Goal: Use online tool/utility: Utilize a website feature to perform a specific function

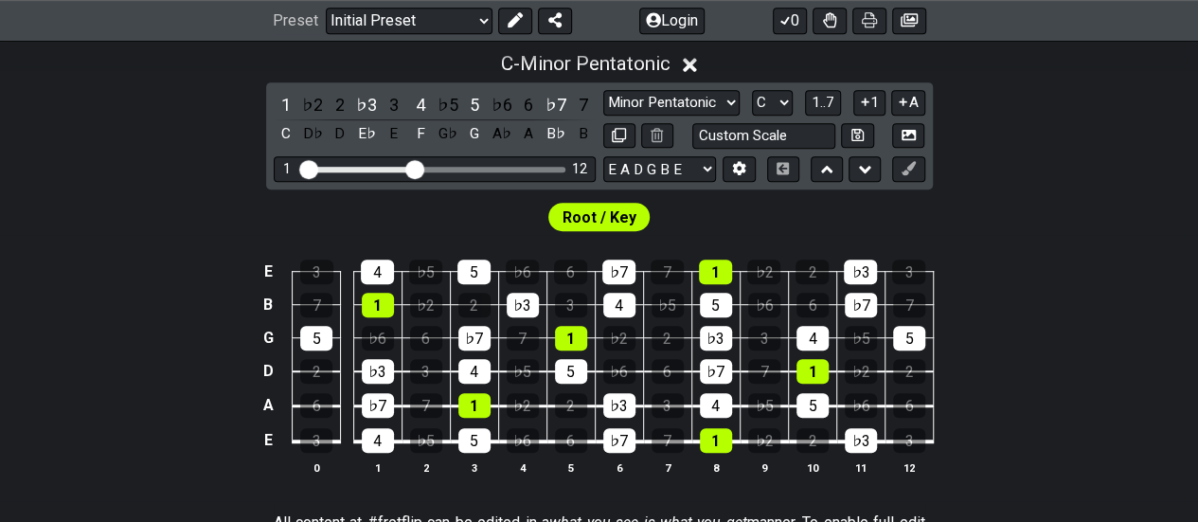
scroll to position [440, 0]
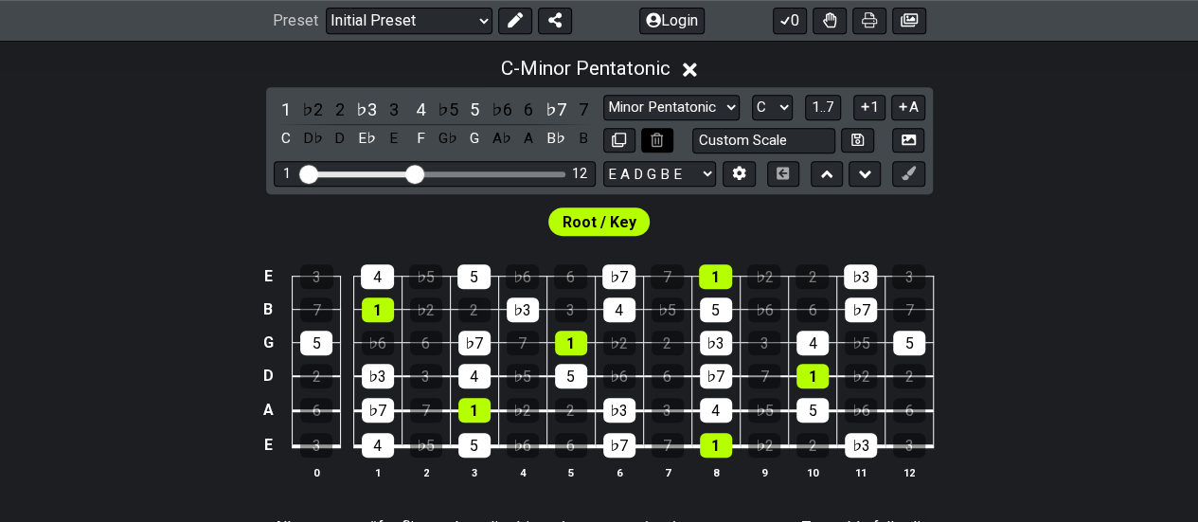
click at [661, 139] on icon at bounding box center [657, 140] width 12 height 14
click at [693, 106] on select "Minor Pentatonic Click to edit Minor Pentatonic Major Pentatonic Minor Blues Ma…" at bounding box center [671, 108] width 136 height 26
select select "Click to edit"
click at [603, 95] on select "Minor Pentatonic Click to edit Minor Pentatonic Major Pentatonic Minor Blues Ma…" at bounding box center [671, 108] width 136 height 26
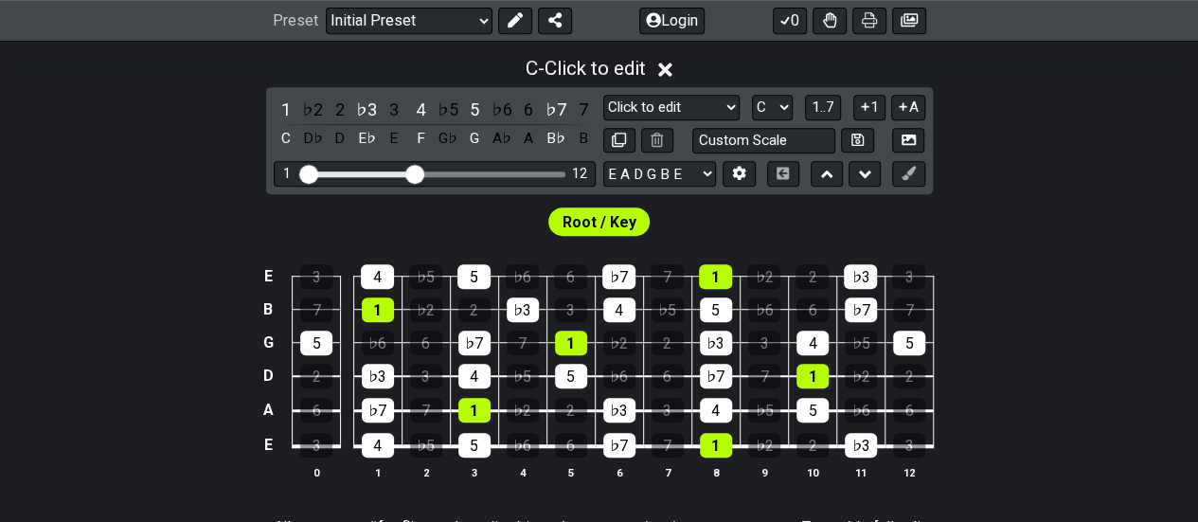
drag, startPoint x: 371, startPoint y: 326, endPoint x: 381, endPoint y: 321, distance: 10.6
click at [381, 321] on td "♭6" at bounding box center [377, 326] width 48 height 33
click at [386, 315] on tbody "E 3 4 ♭5 5 ♭6 6 ♭7 7 1 ♭2 2 ♭3 3 B 7 1 ♭2 2 ♭3 3 4 ♭5 5 ♭6 6 ♭7 7 G 5 ♭6 6 ♭7 7…" at bounding box center [595, 354] width 676 height 223
click at [386, 315] on div "1" at bounding box center [378, 309] width 32 height 25
drag, startPoint x: 413, startPoint y: 168, endPoint x: 280, endPoint y: 173, distance: 132.8
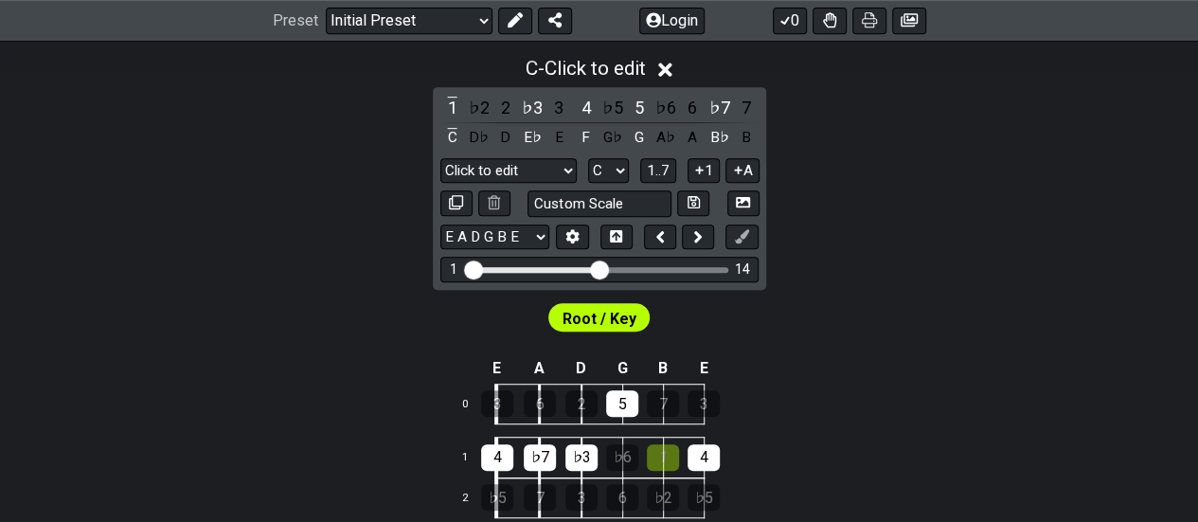
drag, startPoint x: 487, startPoint y: 266, endPoint x: 595, endPoint y: 266, distance: 108.0
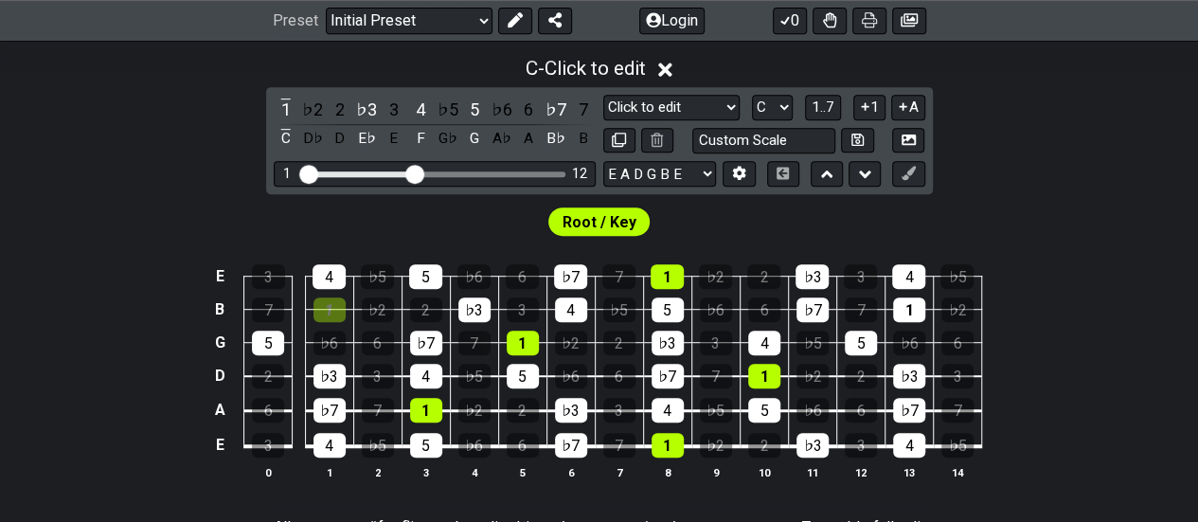
drag, startPoint x: 428, startPoint y: 171, endPoint x: 418, endPoint y: 170, distance: 10.6
click at [418, 172] on input "Visible fret range" at bounding box center [434, 172] width 269 height 0
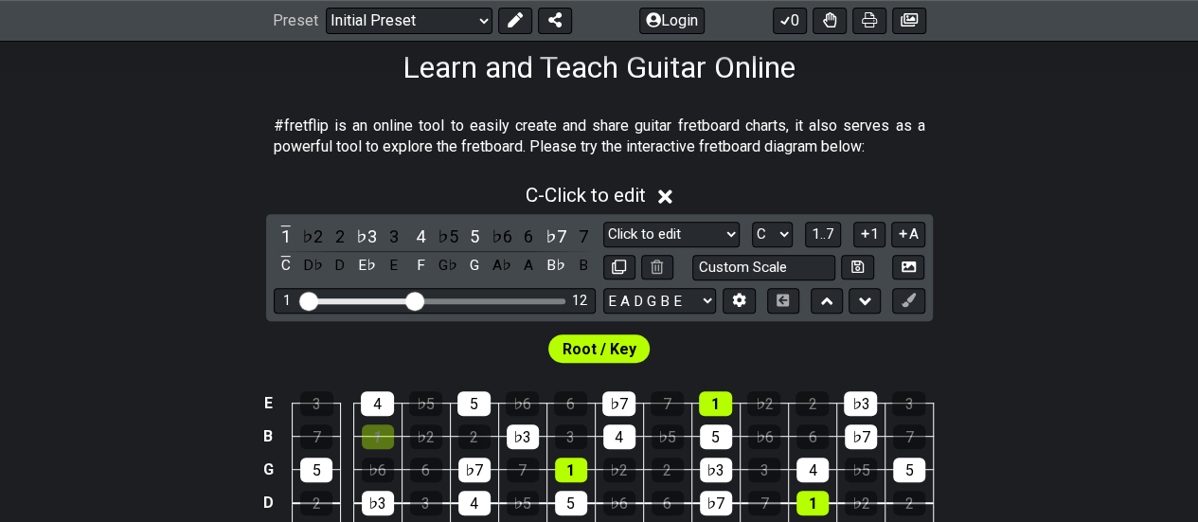
scroll to position [311, 0]
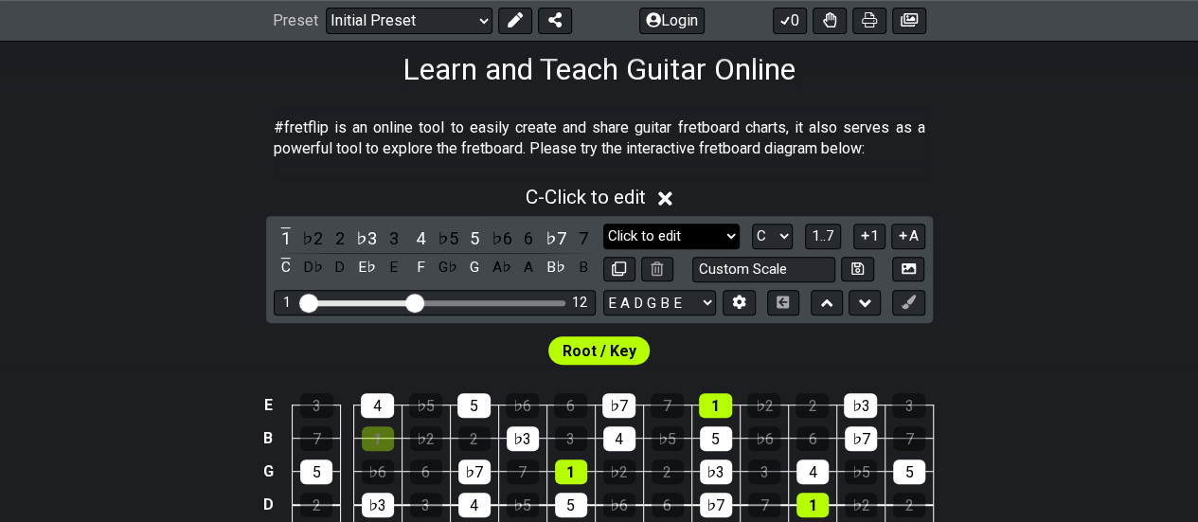
click at [699, 238] on select "Minor Pentatonic Click to edit Minor Pentatonic Major Pentatonic Minor Blues Ma…" at bounding box center [671, 237] width 136 height 26
click at [603, 224] on select "Minor Pentatonic Click to edit Minor Pentatonic Major Pentatonic Minor Blues Ma…" at bounding box center [671, 237] width 136 height 26
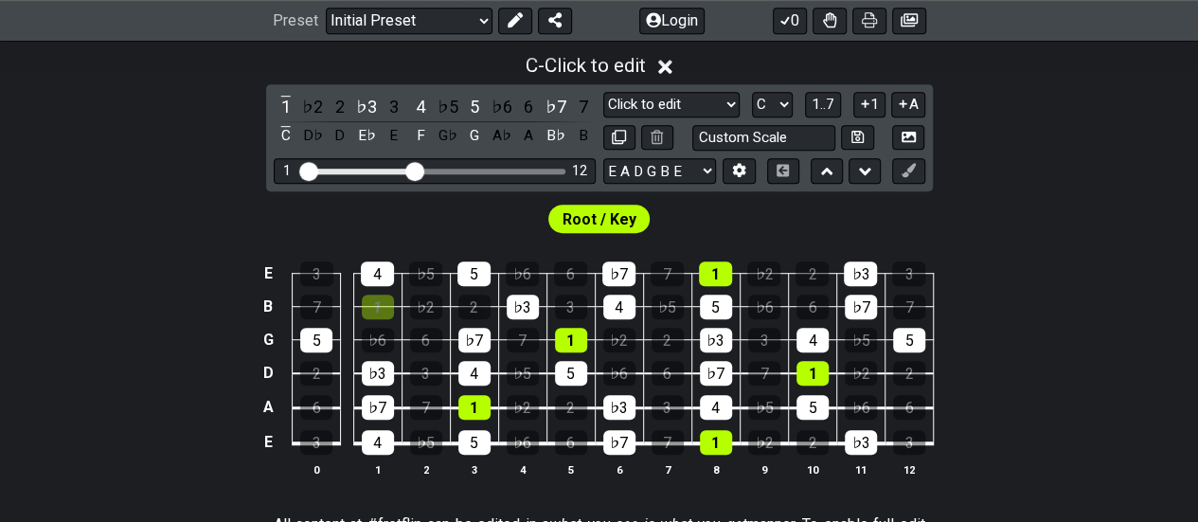
scroll to position [444, 0]
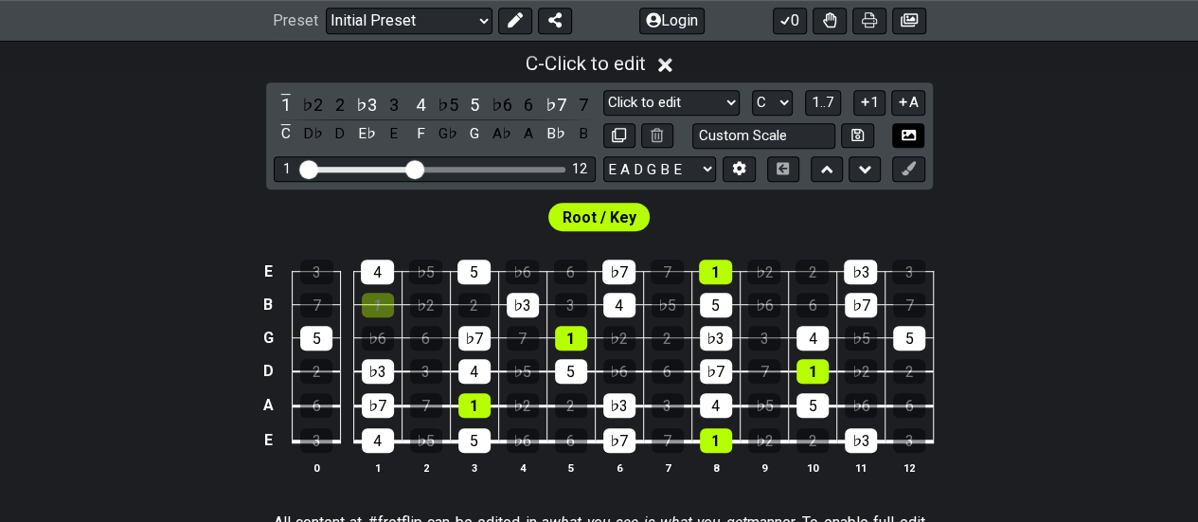
click at [897, 135] on button at bounding box center [908, 136] width 32 height 26
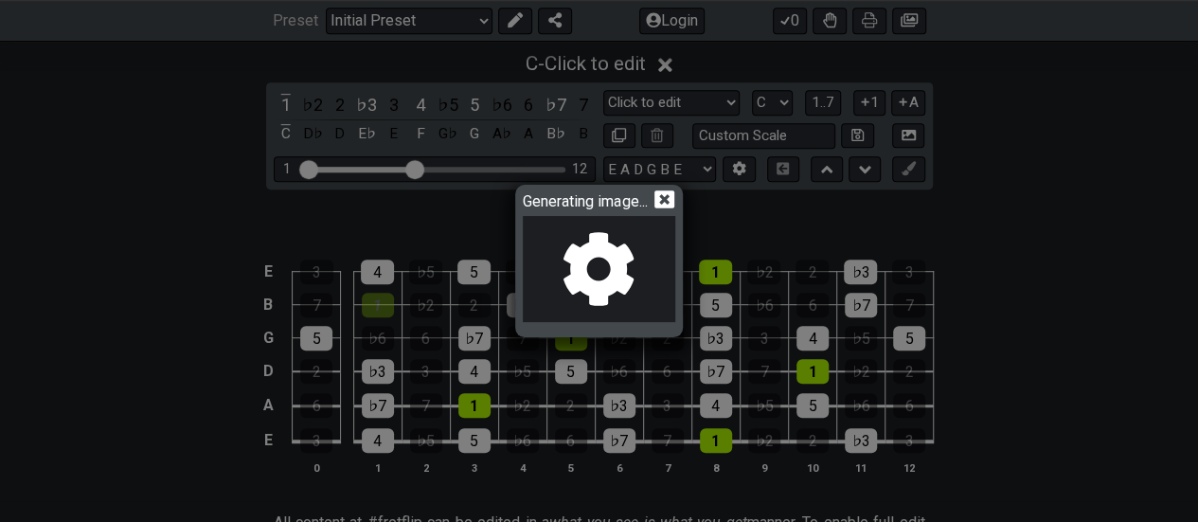
click at [666, 204] on icon at bounding box center [665, 199] width 20 height 20
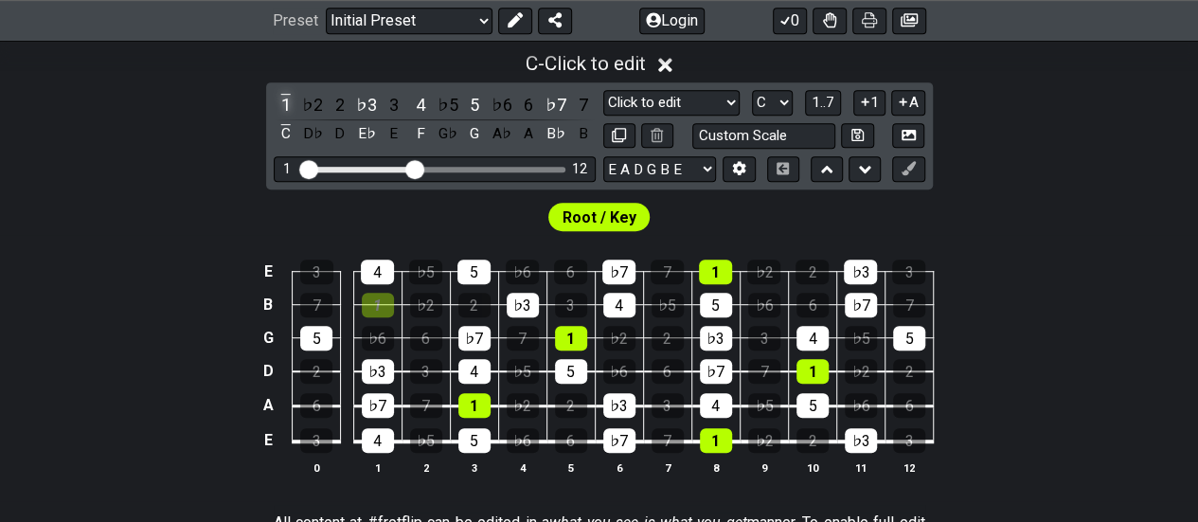
click at [288, 103] on div "1" at bounding box center [286, 105] width 25 height 26
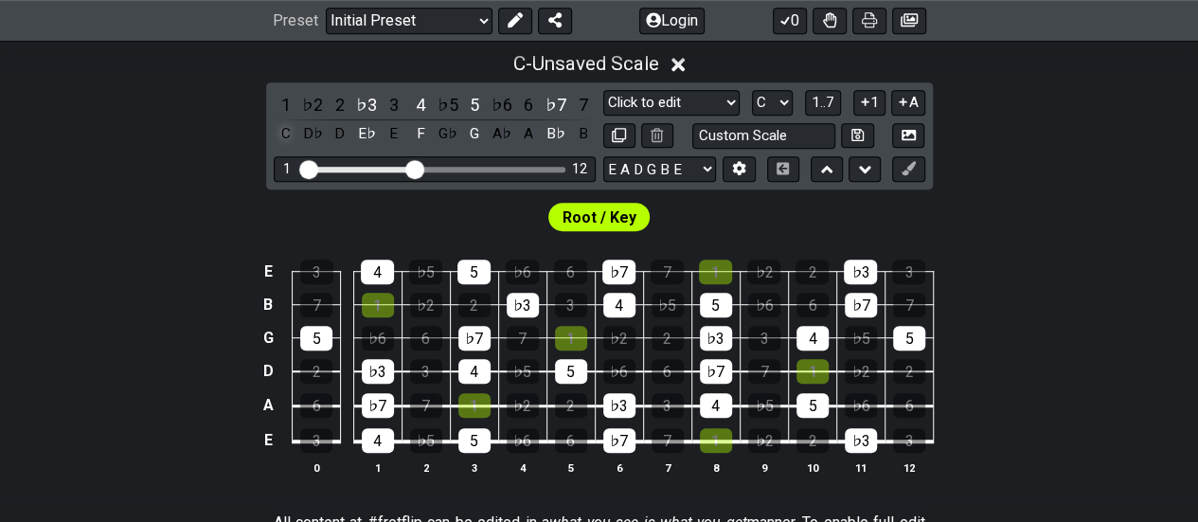
click at [282, 138] on div "C" at bounding box center [286, 134] width 25 height 26
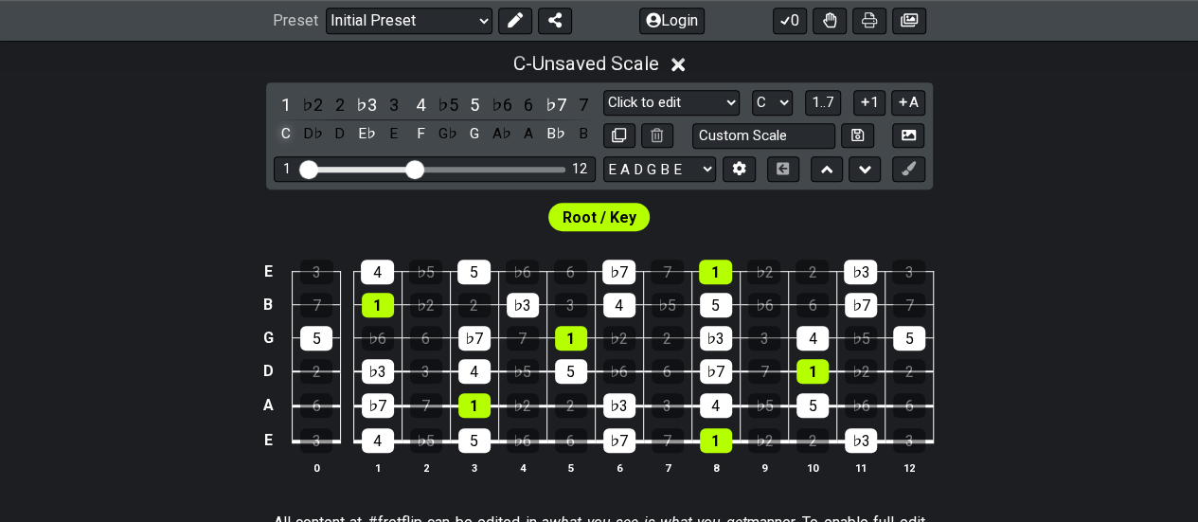
click at [282, 138] on div "C" at bounding box center [286, 134] width 25 height 26
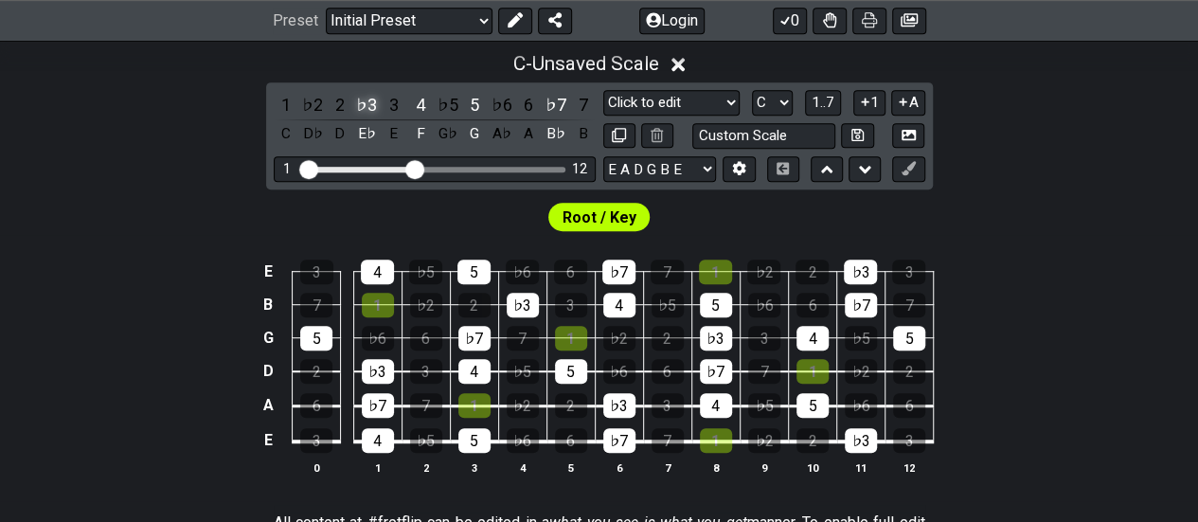
click at [364, 101] on div "♭3" at bounding box center [366, 105] width 25 height 26
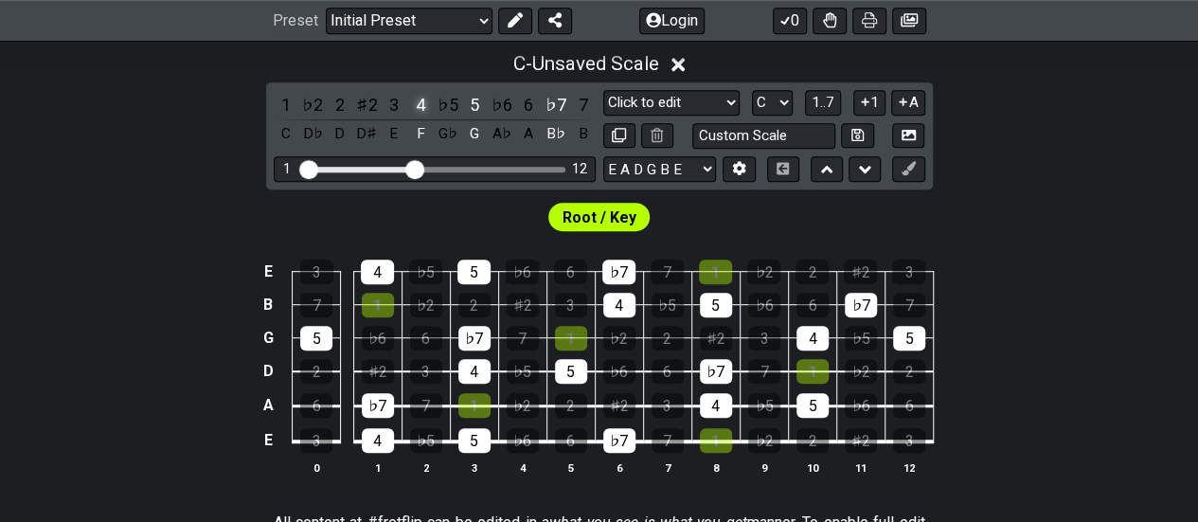
click at [421, 109] on div "4" at bounding box center [420, 105] width 25 height 26
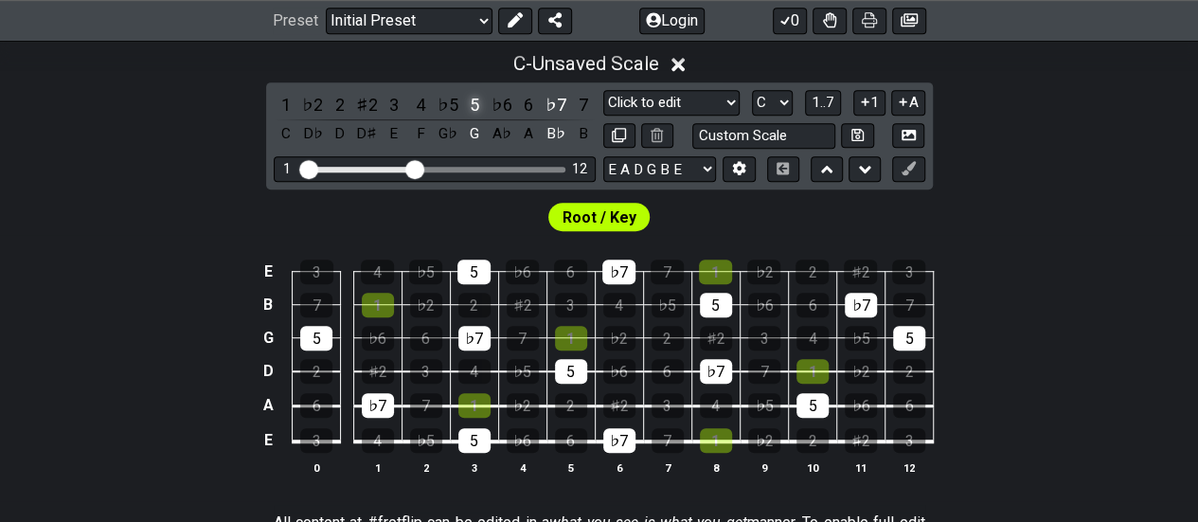
click at [477, 102] on div "5" at bounding box center [474, 105] width 25 height 26
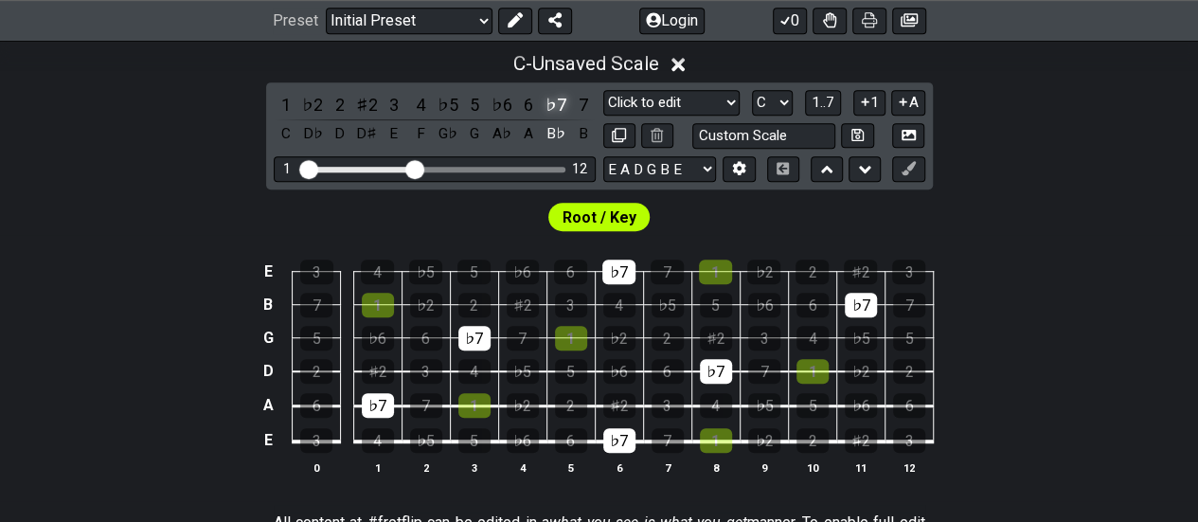
click at [557, 96] on div "♭7" at bounding box center [556, 105] width 25 height 26
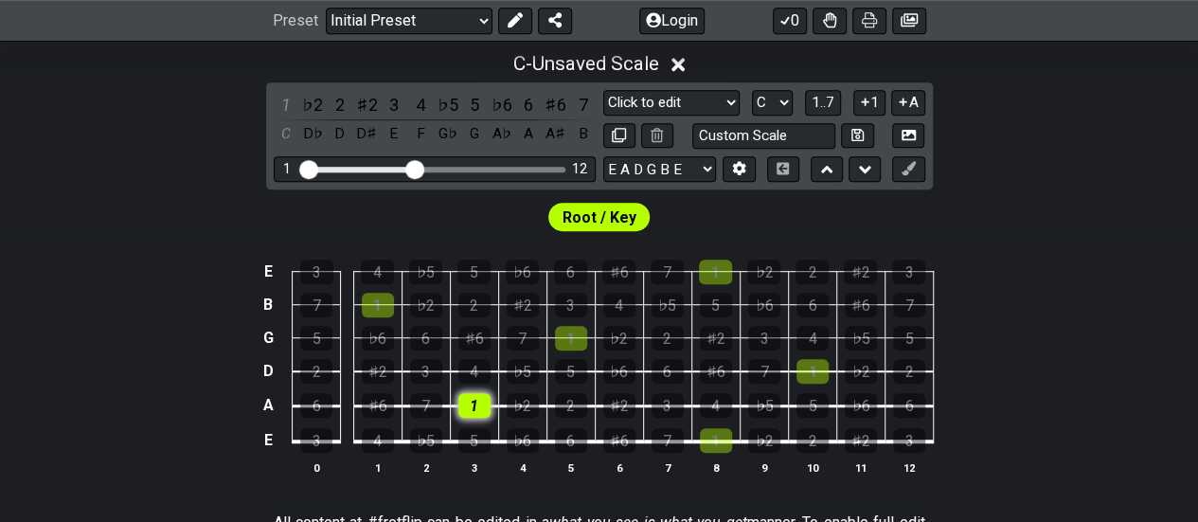
click at [481, 406] on div "1" at bounding box center [475, 405] width 32 height 25
click at [307, 168] on input "Visible fret range" at bounding box center [434, 168] width 269 height 0
click at [591, 228] on span "Root / Key" at bounding box center [600, 217] width 74 height 27
click at [595, 225] on span "Root / Key" at bounding box center [600, 217] width 74 height 27
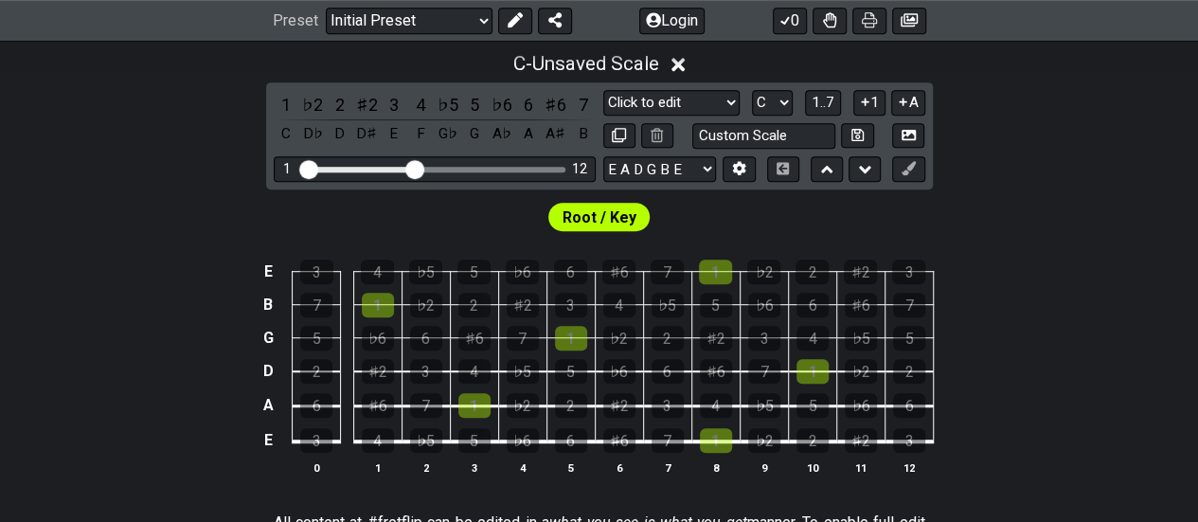
click at [595, 225] on span "Root / Key" at bounding box center [600, 217] width 74 height 27
click at [714, 274] on div "1" at bounding box center [715, 272] width 33 height 25
click at [286, 99] on div "1" at bounding box center [286, 105] width 25 height 26
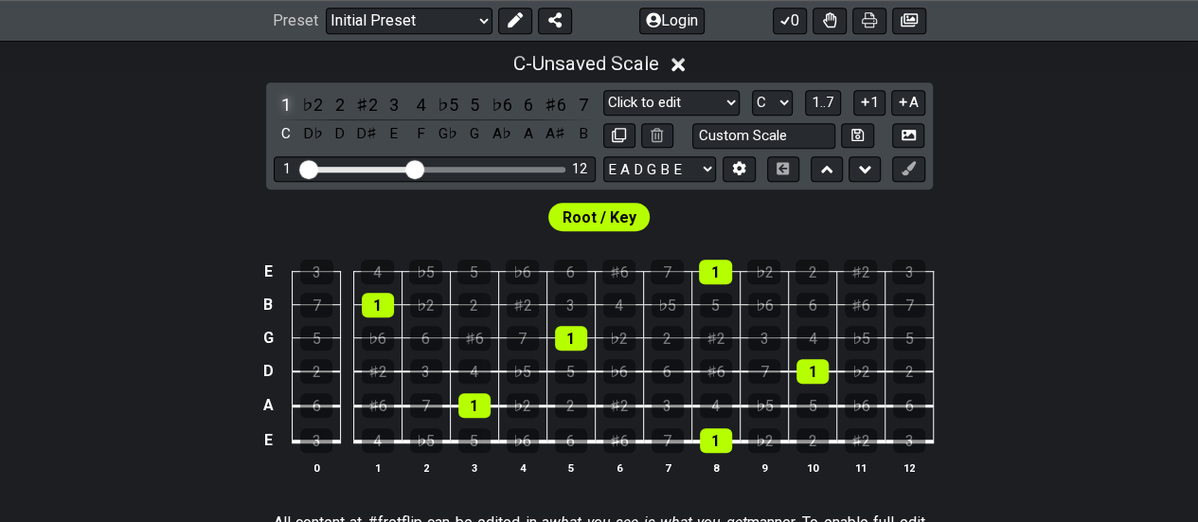
click at [286, 99] on div "1" at bounding box center [286, 105] width 25 height 26
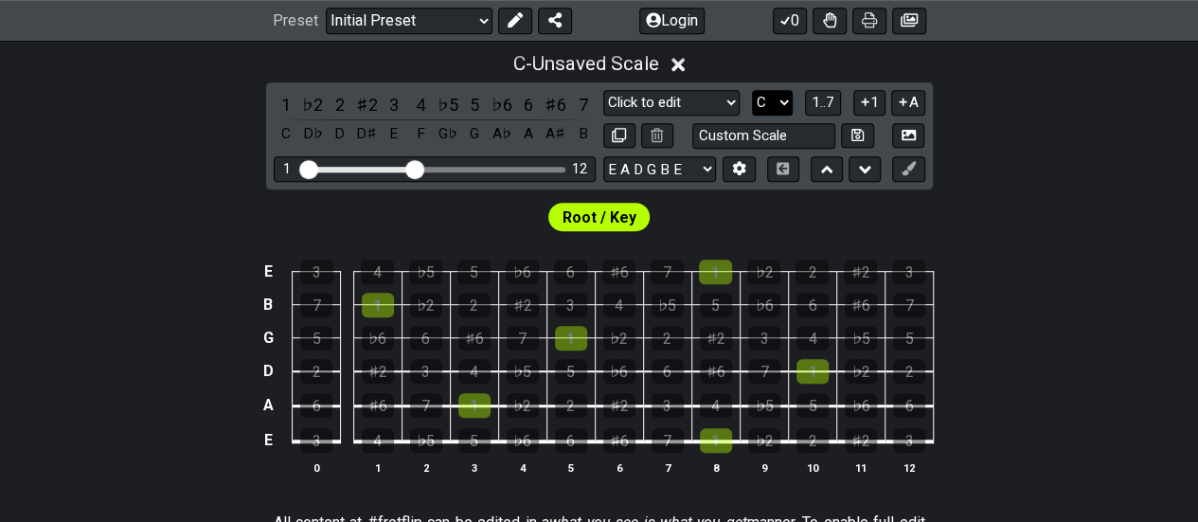
click at [775, 105] on select "A♭ A A♯ B♭ B C C♯ D♭ D D♯ E♭ E F F♯ G♭ G G♯" at bounding box center [772, 103] width 41 height 26
click at [752, 90] on select "A♭ A A♯ B♭ B C C♯ D♭ D D♯ E♭ E F F♯ G♭ G G♯" at bounding box center [772, 103] width 41 height 26
click at [477, 437] on div "5" at bounding box center [475, 440] width 32 height 25
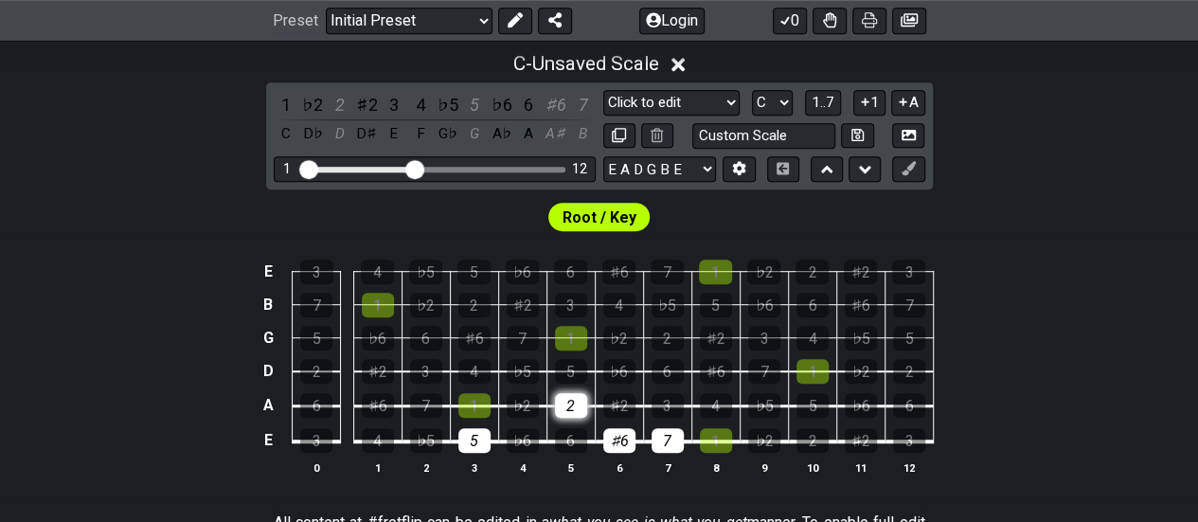
drag, startPoint x: 666, startPoint y: 437, endPoint x: 576, endPoint y: 397, distance: 98.4
click at [576, 397] on tbody "E 3 4 ♭5 5 ♭6 6 ♯6 7 1 ♭2 2 ♯2 3 B 7 1 ♭2 2 ♯2 3 4 ♭5 5 ♭6 6 ♯6 7 G 5 ♭6 6 ♯6 7…" at bounding box center [595, 350] width 676 height 223
click at [576, 397] on div "2" at bounding box center [571, 405] width 32 height 25
click at [567, 398] on div "2" at bounding box center [571, 405] width 32 height 25
click at [762, 101] on select "A♭ A A♯ B♭ B C C♯ D♭ D D♯ E♭ E F F♯ G♭ G G♯" at bounding box center [772, 103] width 41 height 26
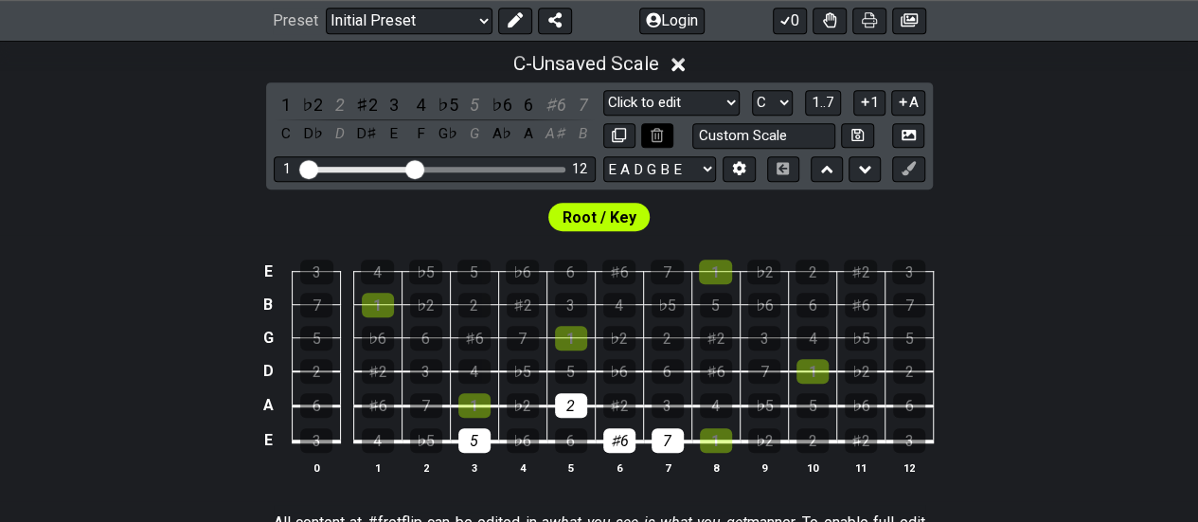
click at [672, 135] on button at bounding box center [657, 136] width 32 height 26
click at [668, 135] on button at bounding box center [657, 136] width 32 height 26
drag, startPoint x: 345, startPoint y: 126, endPoint x: 466, endPoint y: 101, distance: 123.7
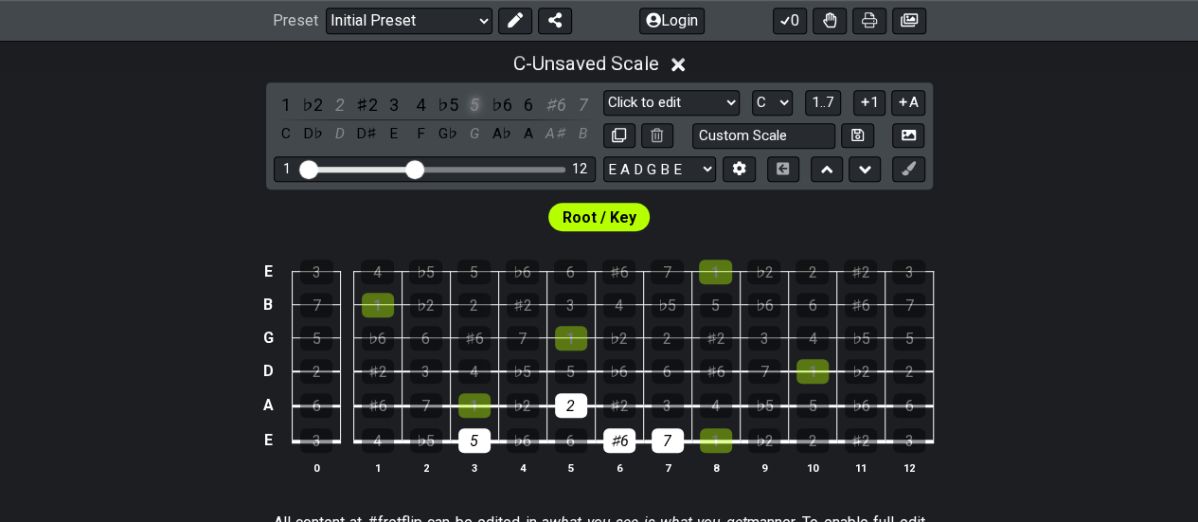
click at [466, 101] on div "1 ♭2 2 ♯2 3 4 ♭5 5 ♭6 6 ♯6 7 C D♭ D D♯ E F G♭ G A♭ A A♯ B" at bounding box center [435, 120] width 322 height 56
click at [466, 101] on div "5" at bounding box center [474, 105] width 25 height 26
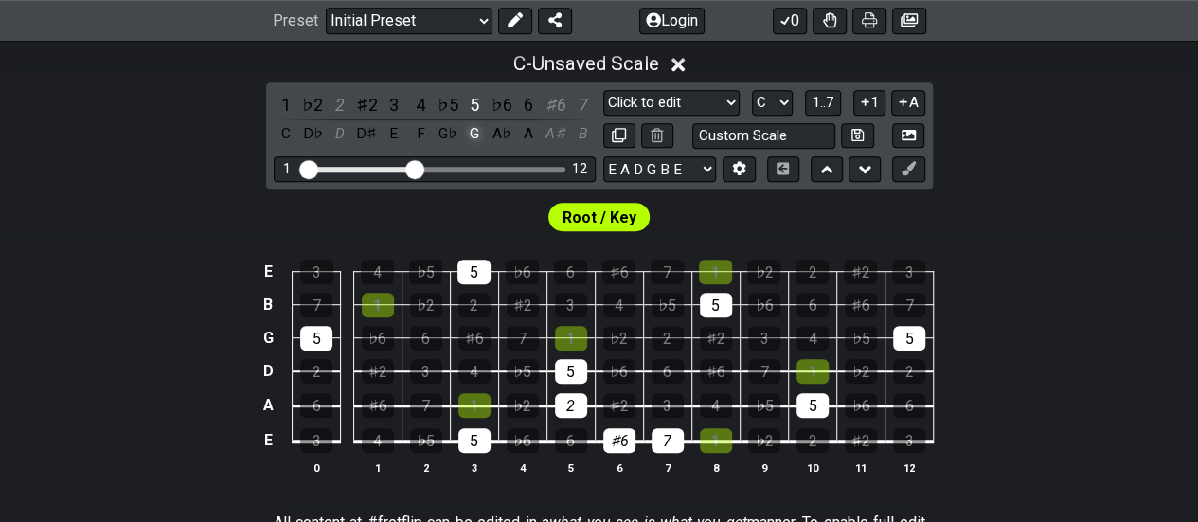
click at [481, 134] on div "G" at bounding box center [474, 134] width 25 height 26
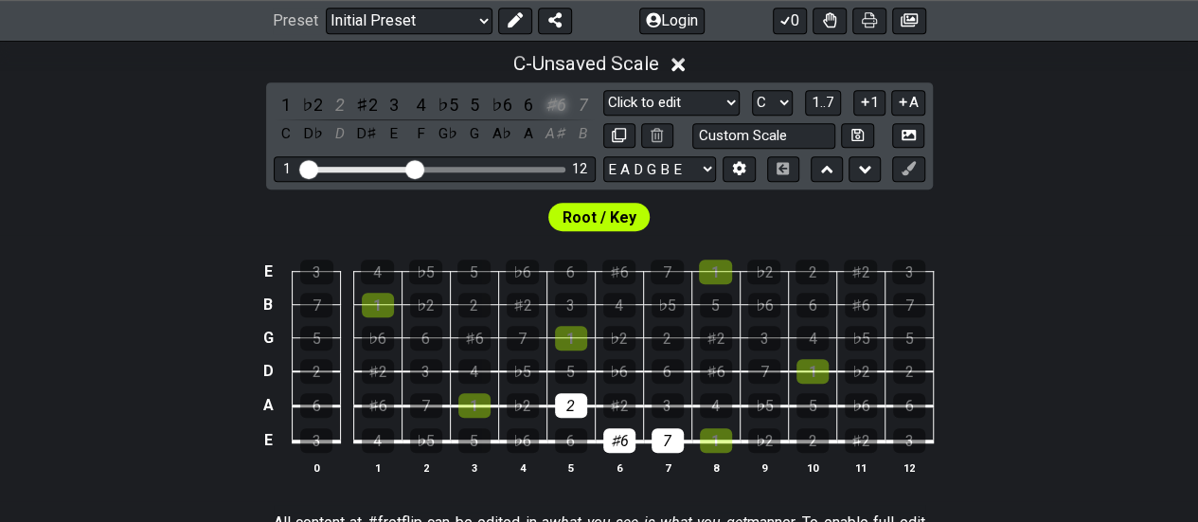
click at [563, 103] on div "♯6" at bounding box center [556, 105] width 25 height 26
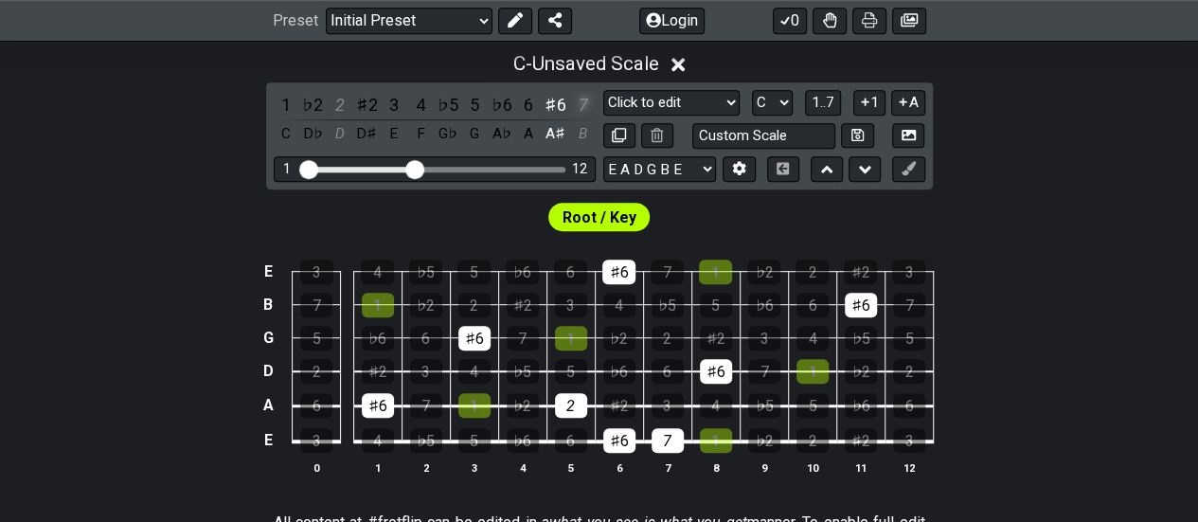
click at [580, 102] on div "7" at bounding box center [582, 105] width 25 height 26
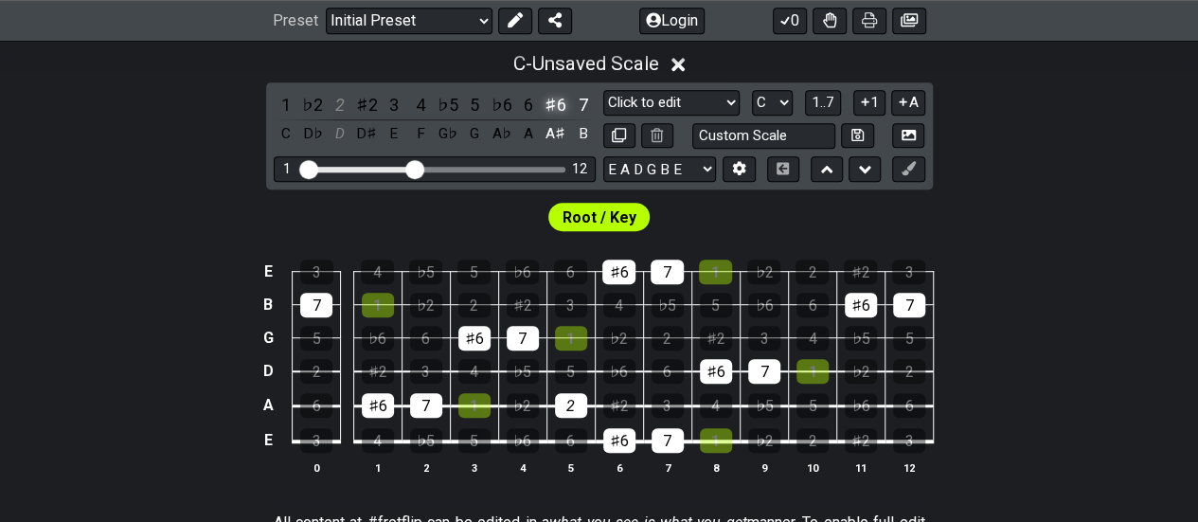
click at [564, 102] on div "1 ♭2 2 ♯2 3 4 ♭5 5 ♭6 6 ♯6 7 C D♭ D D♯ E F G♭ G A♭ A A♯ B" at bounding box center [435, 120] width 322 height 56
click at [564, 102] on div "♯6" at bounding box center [556, 105] width 25 height 26
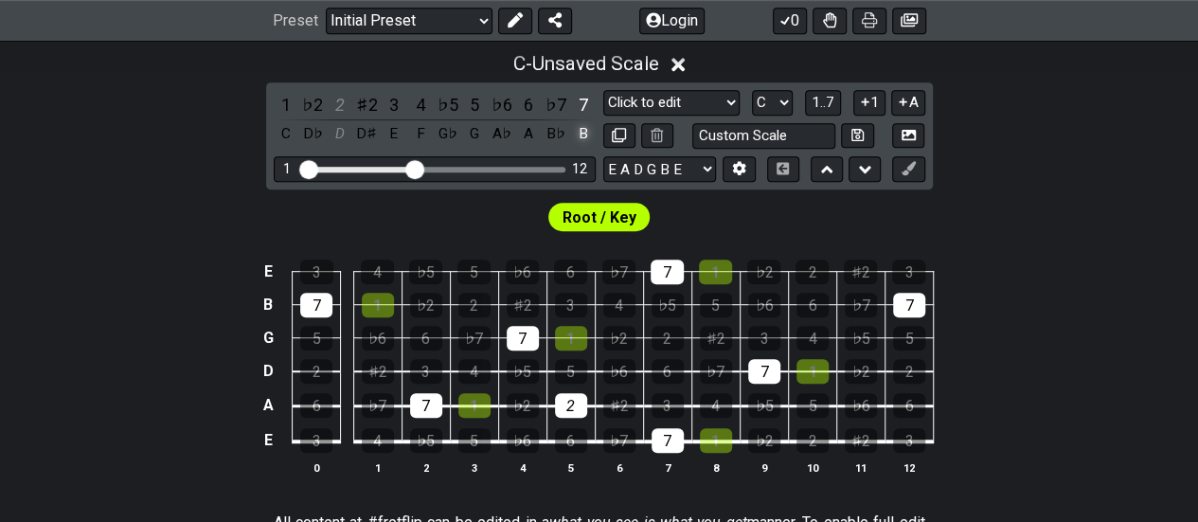
click at [582, 134] on div "B" at bounding box center [582, 134] width 25 height 26
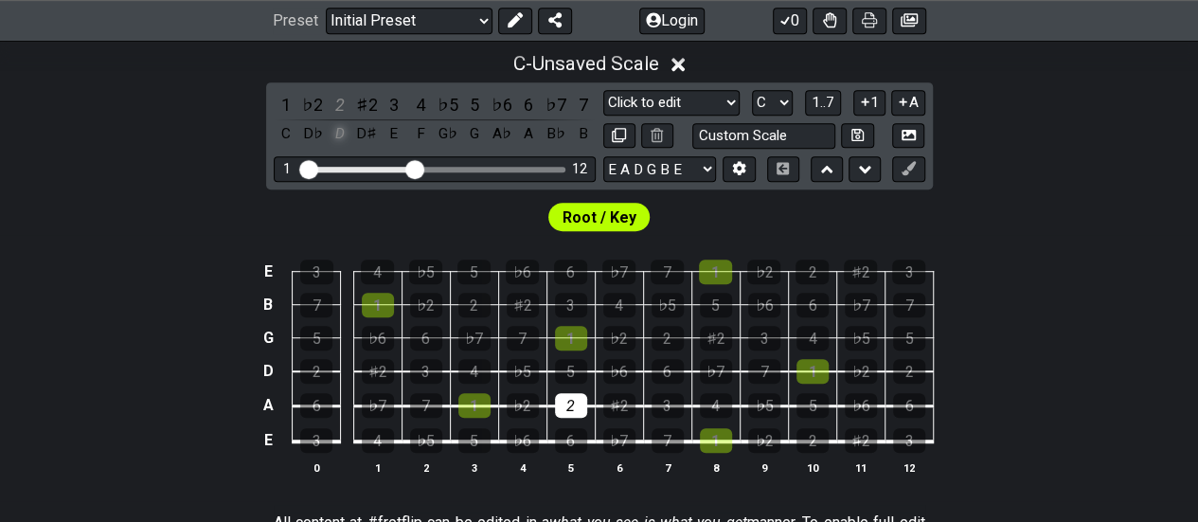
click at [341, 129] on div "D" at bounding box center [340, 134] width 25 height 26
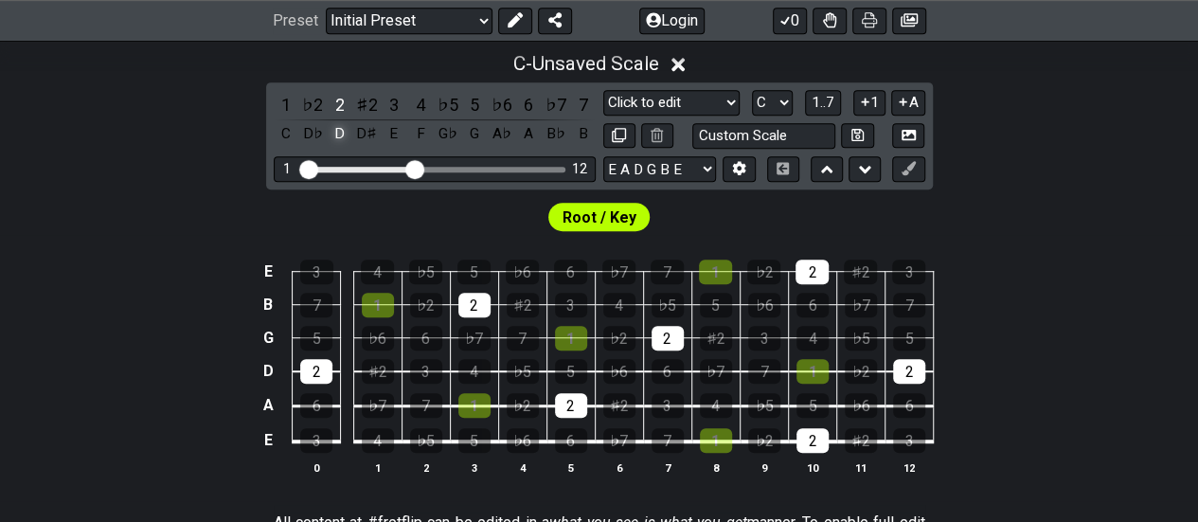
click at [341, 129] on div "D" at bounding box center [340, 134] width 25 height 26
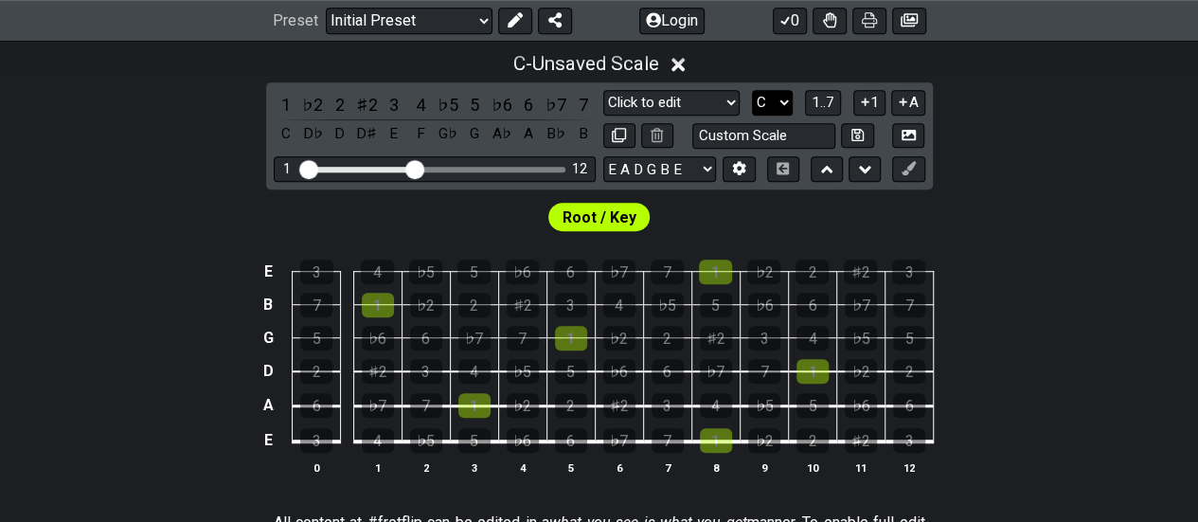
click at [761, 98] on select "A♭ A A♯ B♭ B C C♯ D♭ D D♯ E♭ E F F♯ G♭ G G♯" at bounding box center [772, 103] width 41 height 26
select select "G"
click at [752, 90] on select "A♭ A A♯ B♭ B C C♯ D♭ D D♯ E♭ E F F♯ G♭ G G♯" at bounding box center [772, 103] width 41 height 26
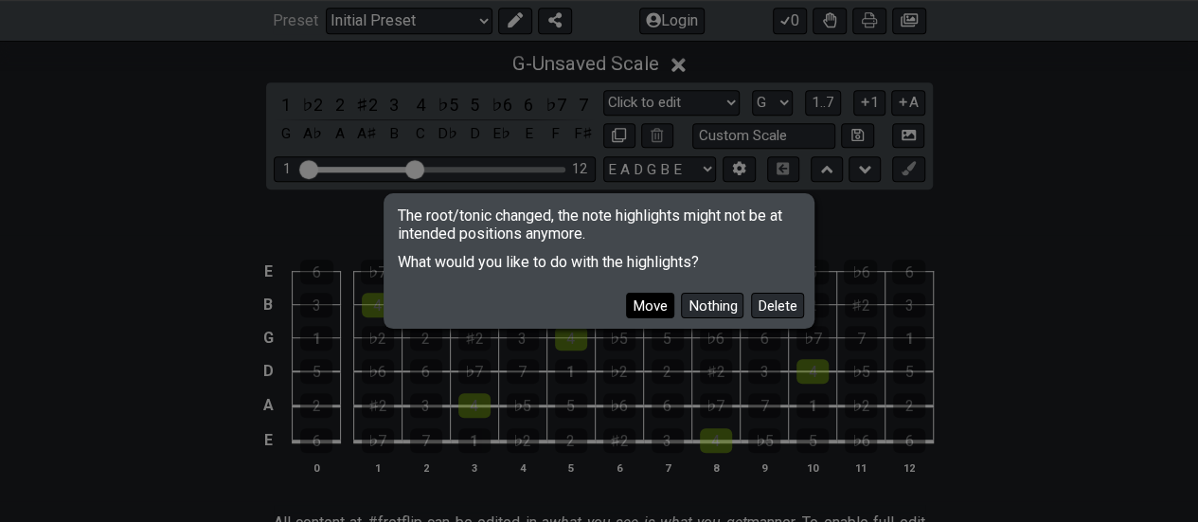
click at [656, 316] on button "Move" at bounding box center [650, 306] width 48 height 26
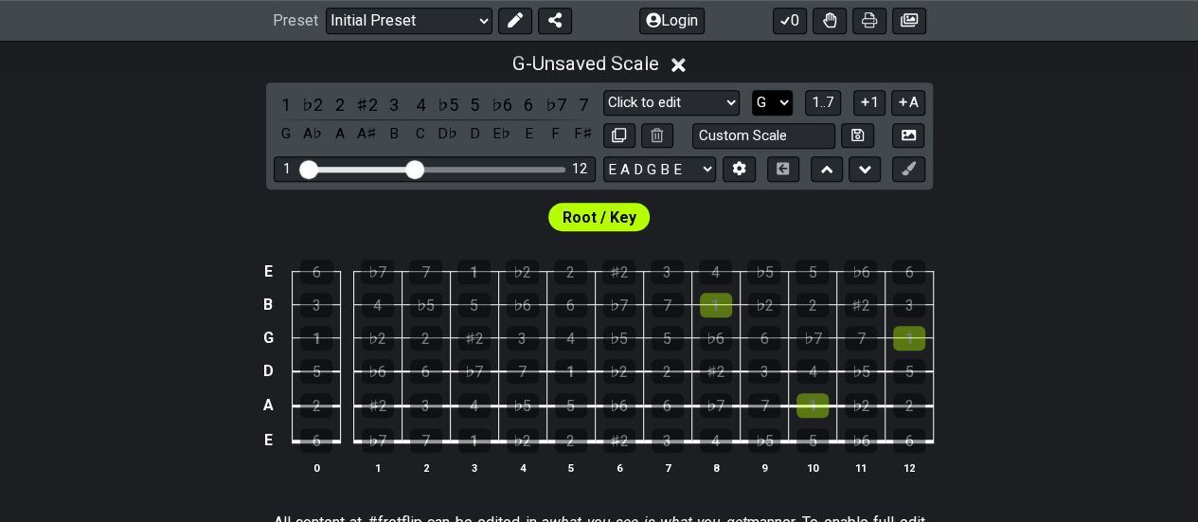
click at [770, 96] on select "A♭ A A♯ B♭ B C C♯ D♭ D D♯ E♭ E F F♯ G♭ G G♯" at bounding box center [772, 103] width 41 height 26
click at [752, 90] on select "A♭ A A♯ B♭ B C C♯ D♭ D D♯ E♭ E F F♯ G♭ G G♯" at bounding box center [772, 103] width 41 height 26
click at [824, 103] on span "1..7" at bounding box center [823, 102] width 23 height 17
